Goal: Find specific page/section: Find specific page/section

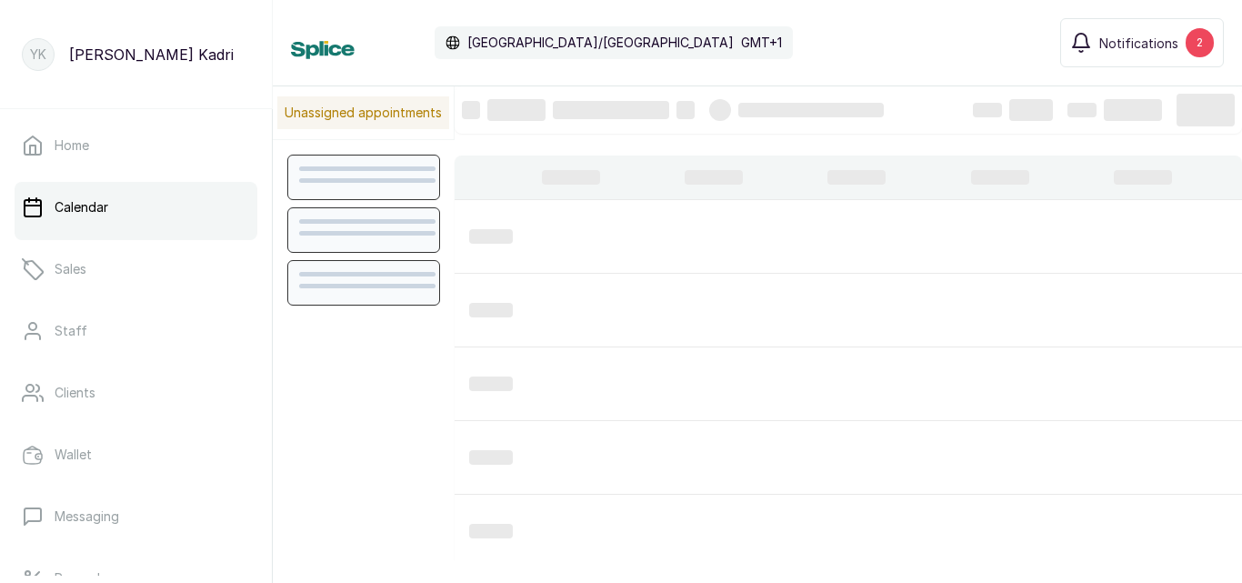
scroll to position [612, 0]
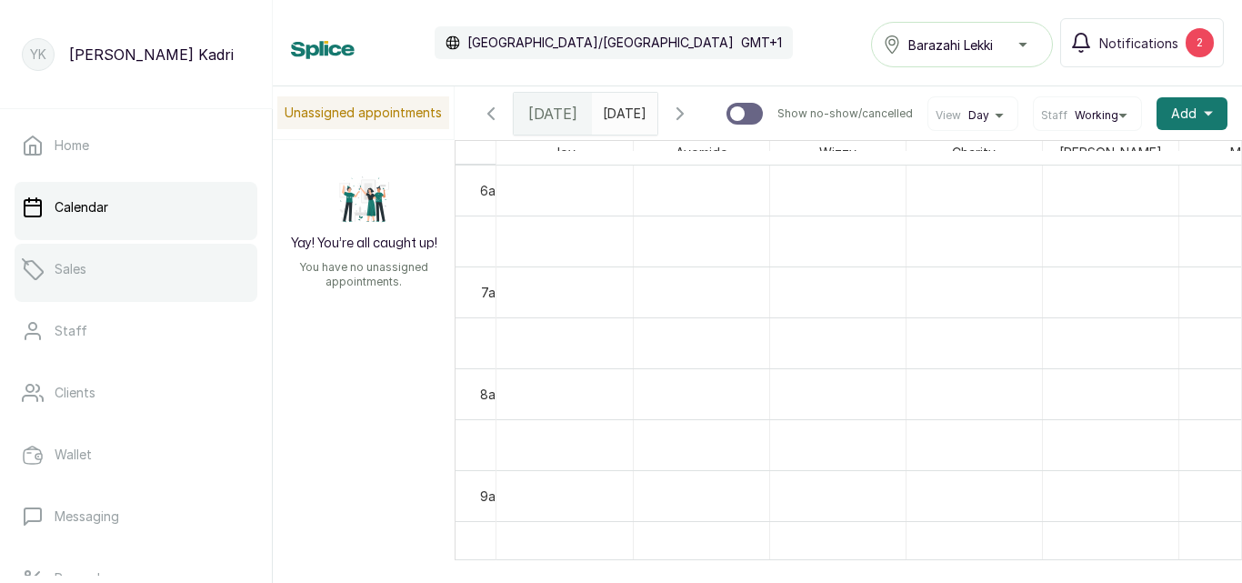
click at [86, 255] on link "Sales" at bounding box center [136, 269] width 243 height 51
